Goal: Task Accomplishment & Management: Use online tool/utility

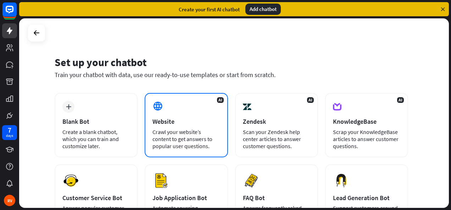
click at [204, 135] on div "Crawl your website’s content to get answers to popular user questions." at bounding box center [185, 139] width 67 height 21
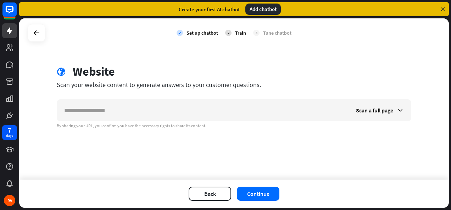
drag, startPoint x: 69, startPoint y: 70, endPoint x: 256, endPoint y: 91, distance: 188.2
click at [256, 91] on div "globe Website Scan your website content to generate answers to your customer qu…" at bounding box center [233, 96] width 371 height 64
copy div "Website Scan your website content to generate answers to your customer question…"
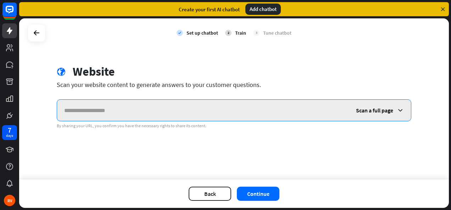
click at [162, 101] on input "text" at bounding box center [203, 110] width 292 height 21
type input "*"
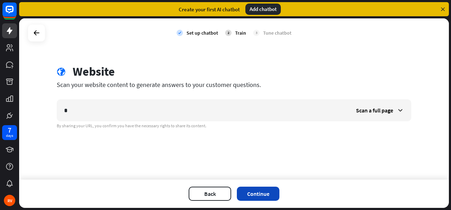
click at [252, 198] on button "Continue" at bounding box center [258, 194] width 43 height 14
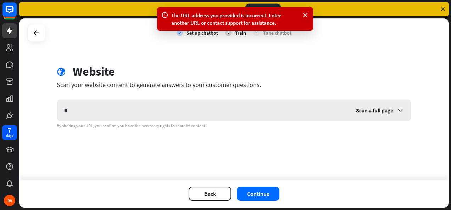
click at [392, 111] on span "Scan a full page" at bounding box center [374, 110] width 37 height 7
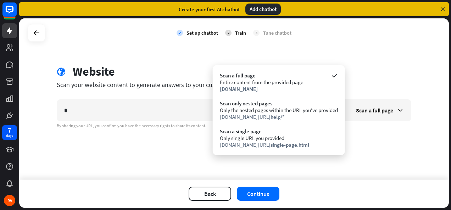
drag, startPoint x: 230, startPoint y: 74, endPoint x: 191, endPoint y: 58, distance: 42.4
click at [191, 58] on div "check Set up chatbot 2 Train 3 Tune chatbot globe Website Scan your website con…" at bounding box center [233, 99] width 429 height 162
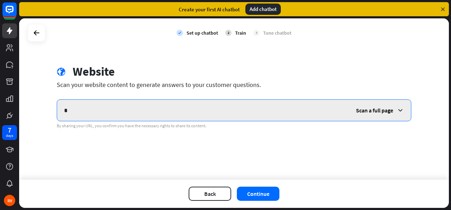
click at [190, 110] on input "*" at bounding box center [203, 110] width 292 height 21
type input "**********"
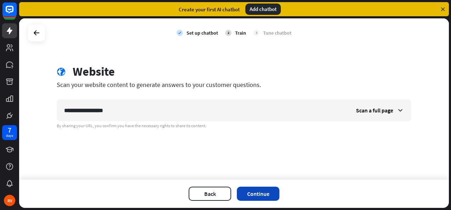
click at [247, 196] on button "Continue" at bounding box center [258, 194] width 43 height 14
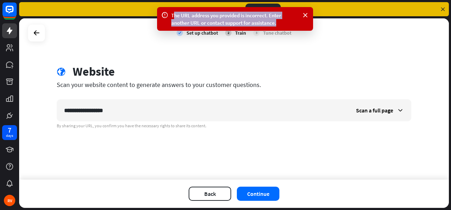
drag, startPoint x: 174, startPoint y: 16, endPoint x: 276, endPoint y: 23, distance: 103.0
click at [276, 23] on div "The URL address you provided is incorrect. Enter another URL or contact support…" at bounding box center [235, 19] width 128 height 15
copy div "he URL address you provided is incorrect. Enter another URL or contact support …"
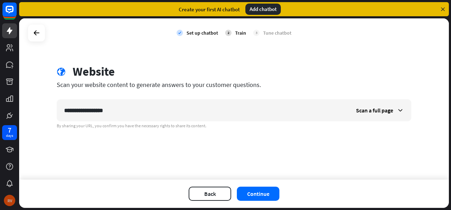
click at [7, 194] on div "RV" at bounding box center [9, 200] width 15 height 15
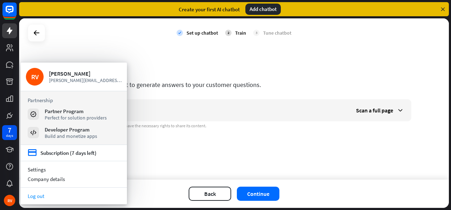
click at [42, 197] on link "Log out" at bounding box center [74, 197] width 106 height 10
